Goal: Transaction & Acquisition: Book appointment/travel/reservation

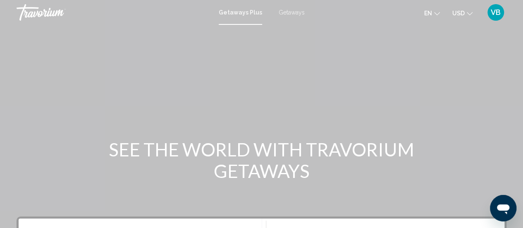
click at [459, 11] on span "USD" at bounding box center [458, 13] width 12 height 7
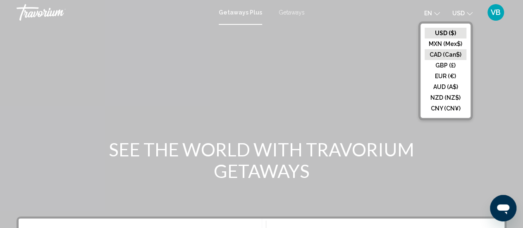
click at [441, 52] on button "CAD (Can$)" at bounding box center [445, 54] width 42 height 11
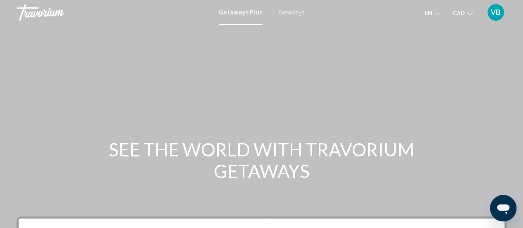
click at [282, 17] on div "Getaways Plus Getaways en English Español Français Italiano Português русский C…" at bounding box center [261, 12] width 523 height 17
click at [283, 10] on span "Getaways" at bounding box center [291, 12] width 26 height 7
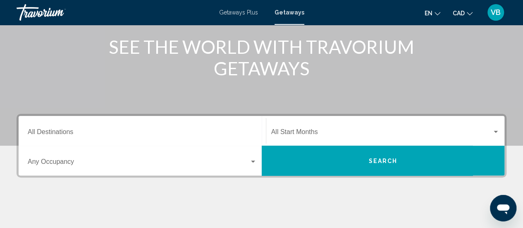
scroll to position [117, 0]
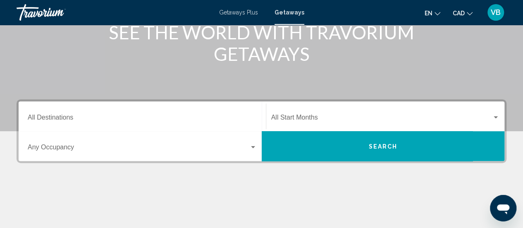
click at [106, 123] on div "Destination All Destinations" at bounding box center [142, 116] width 229 height 26
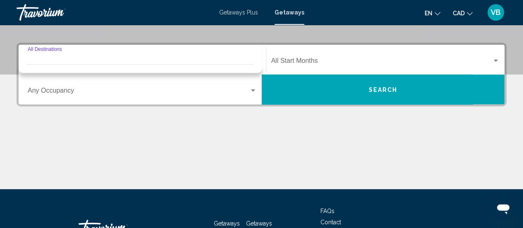
scroll to position [189, 0]
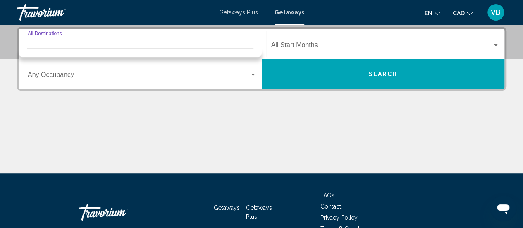
click at [119, 49] on div "Search widget" at bounding box center [140, 51] width 226 height 4
click at [119, 48] on mat-divider "Search widget" at bounding box center [140, 48] width 226 height 0
click at [203, 40] on div "Destination All Destinations" at bounding box center [142, 44] width 229 height 26
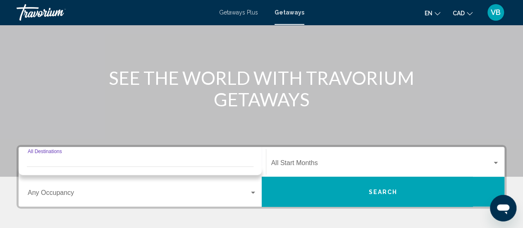
scroll to position [75, 0]
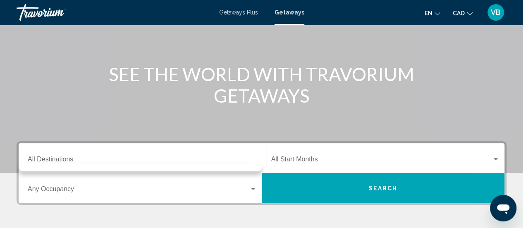
click at [249, 147] on div "Destination All Destinations" at bounding box center [142, 158] width 229 height 26
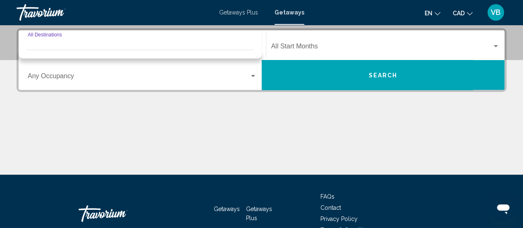
scroll to position [189, 0]
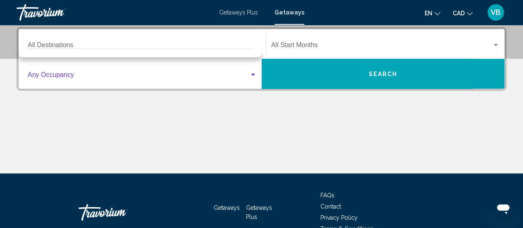
click at [239, 78] on span "Search widget" at bounding box center [138, 76] width 221 height 7
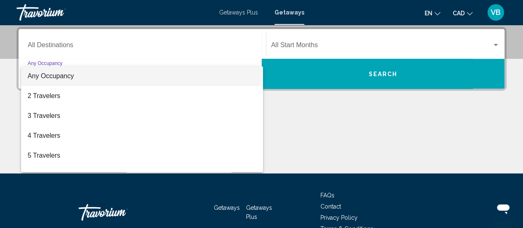
click at [223, 36] on div at bounding box center [261, 114] width 523 height 228
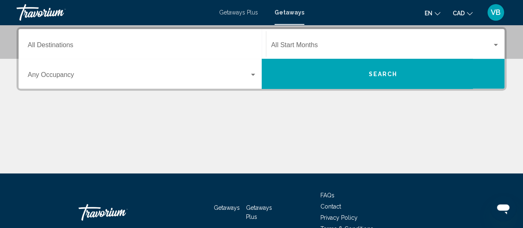
click at [223, 36] on div "Destination All Destinations" at bounding box center [142, 44] width 229 height 26
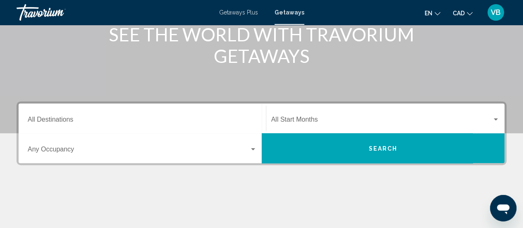
scroll to position [122, 0]
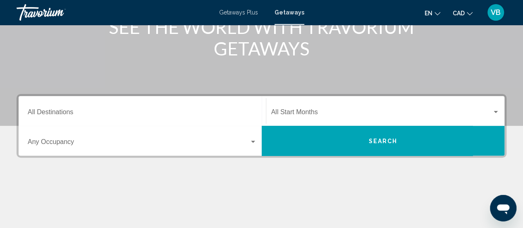
click at [252, 109] on div "Destination All Destinations" at bounding box center [142, 111] width 229 height 26
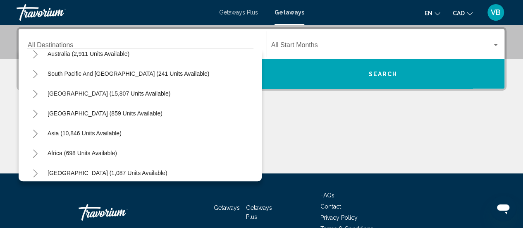
scroll to position [134, 0]
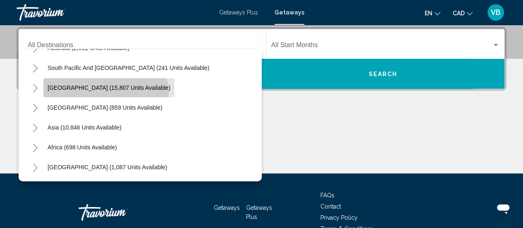
click at [105, 93] on button "South America (15,807 units available)" at bounding box center [108, 87] width 131 height 19
type input "**********"
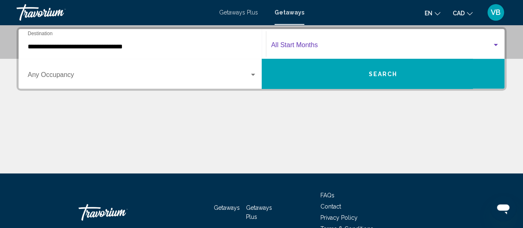
click at [276, 47] on span "Search widget" at bounding box center [381, 46] width 221 height 7
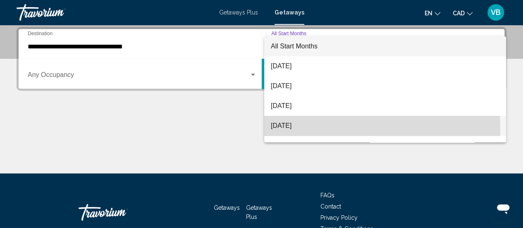
click at [298, 128] on span "November 2025" at bounding box center [385, 126] width 228 height 20
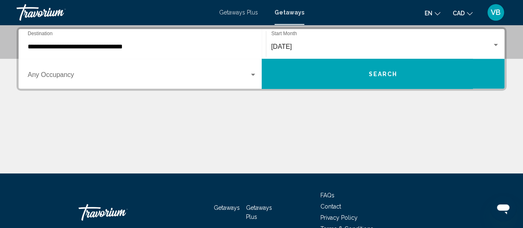
click at [216, 71] on div "Occupancy Any Occupancy" at bounding box center [142, 74] width 229 height 26
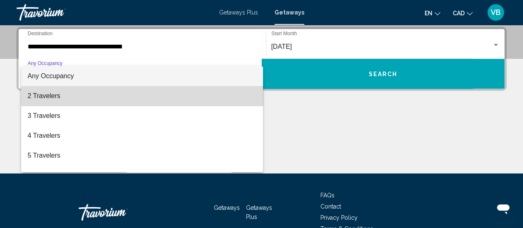
click at [190, 100] on span "2 Travelers" at bounding box center [142, 96] width 229 height 20
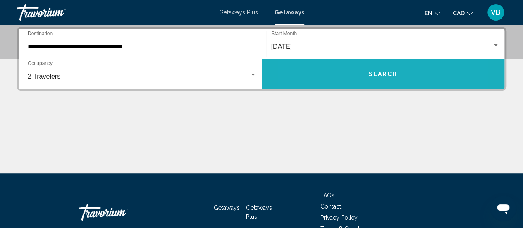
click at [339, 71] on button "Search" at bounding box center [382, 74] width 243 height 30
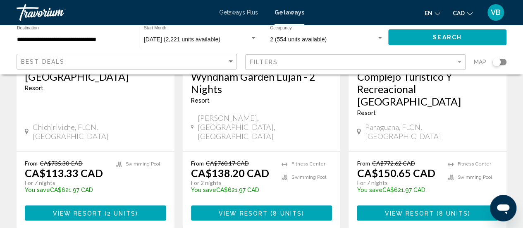
scroll to position [198, 0]
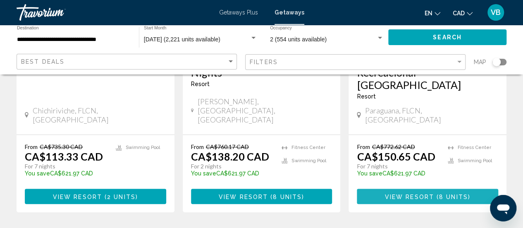
click at [440, 193] on span "8 units" at bounding box center [453, 196] width 29 height 7
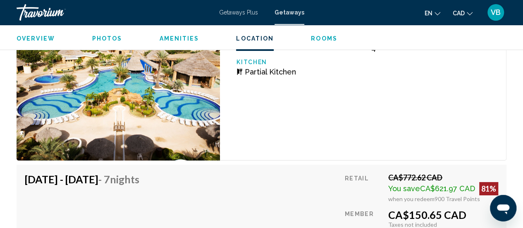
scroll to position [1700, 0]
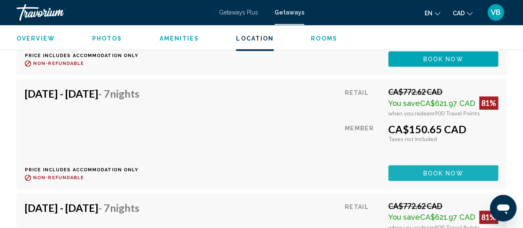
click at [426, 177] on button "Book now" at bounding box center [443, 172] width 110 height 15
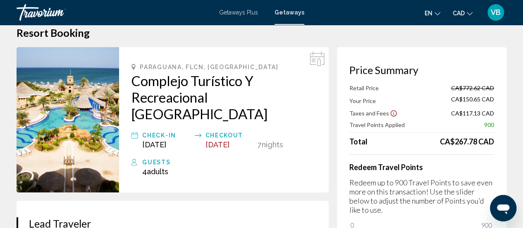
scroll to position [17, 0]
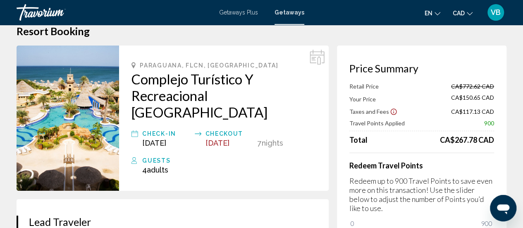
click at [487, 125] on span "900" at bounding box center [489, 122] width 10 height 7
